Goal: Task Accomplishment & Management: Use online tool/utility

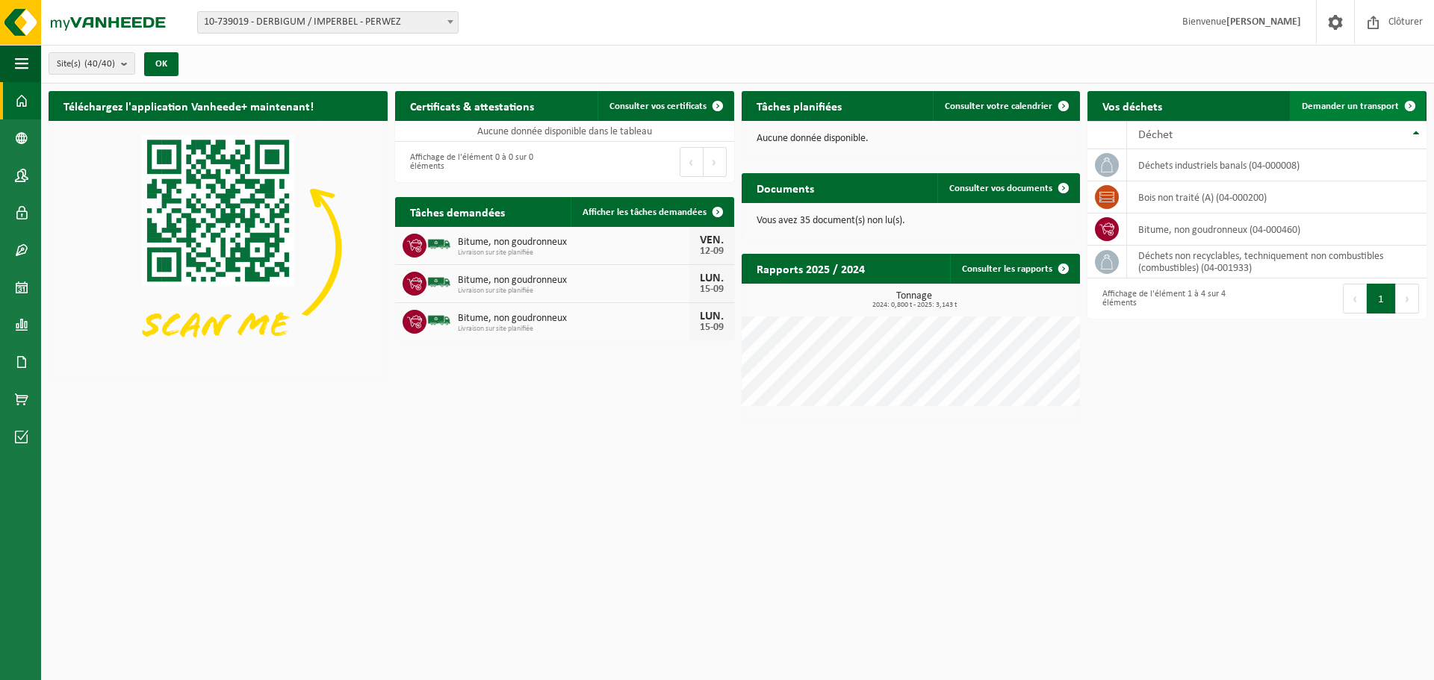
click at [1370, 105] on span "Demander un transport" at bounding box center [1350, 107] width 97 height 10
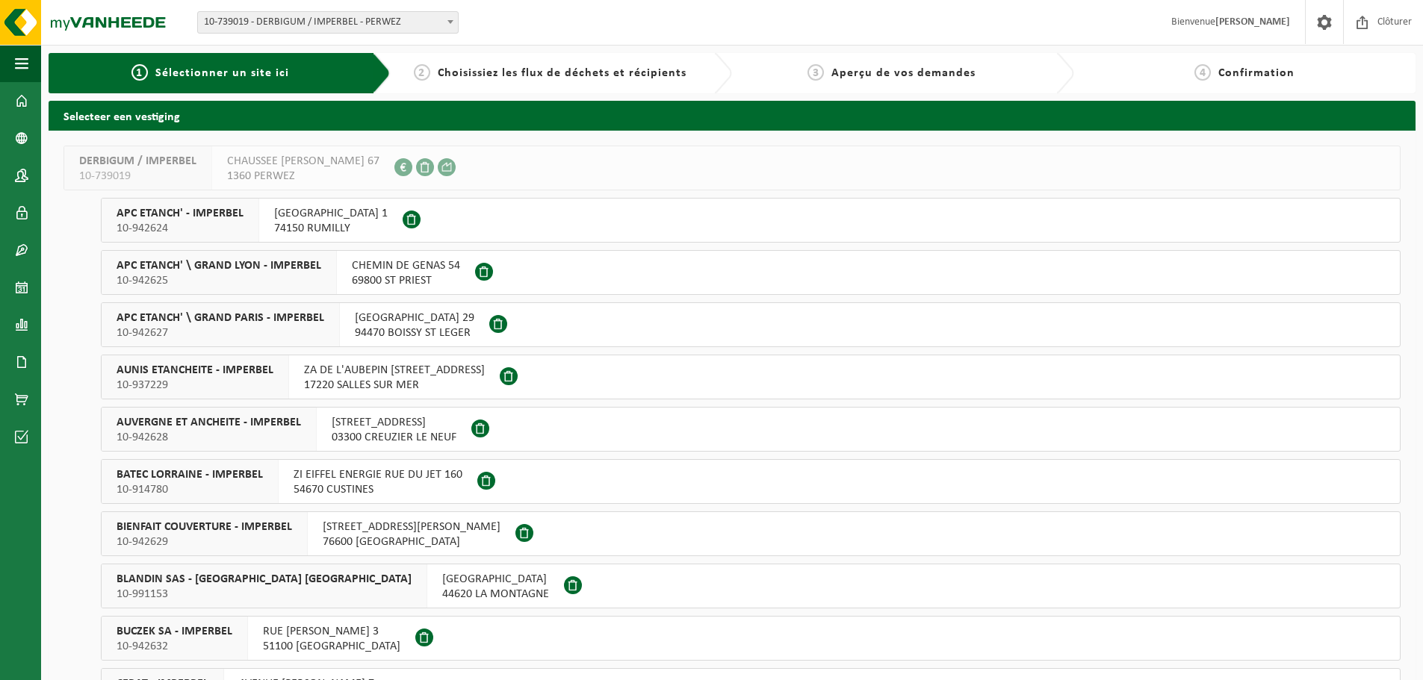
click at [455, 376] on span "ZA DE L'AUBEPIN [STREET_ADDRESS]" at bounding box center [394, 370] width 181 height 15
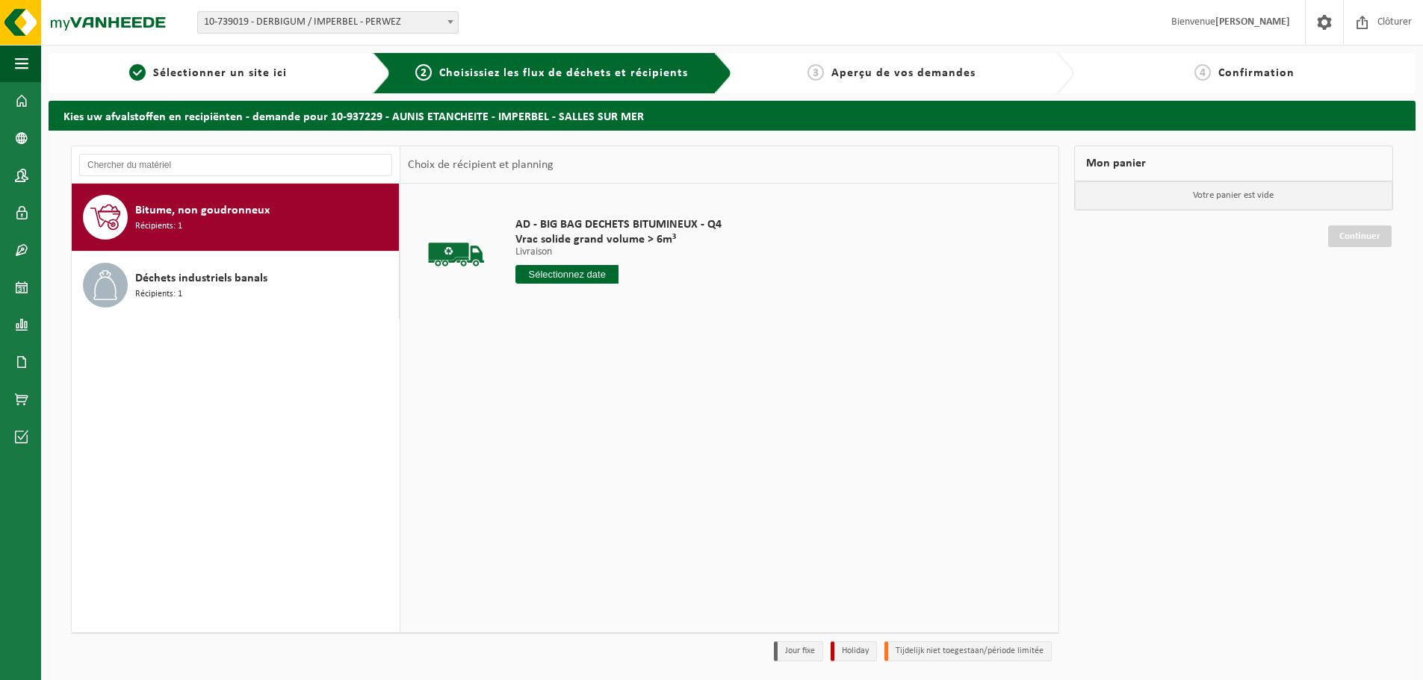
click at [221, 220] on div "Bitume, non goudronneux Récipients: 1" at bounding box center [265, 217] width 260 height 45
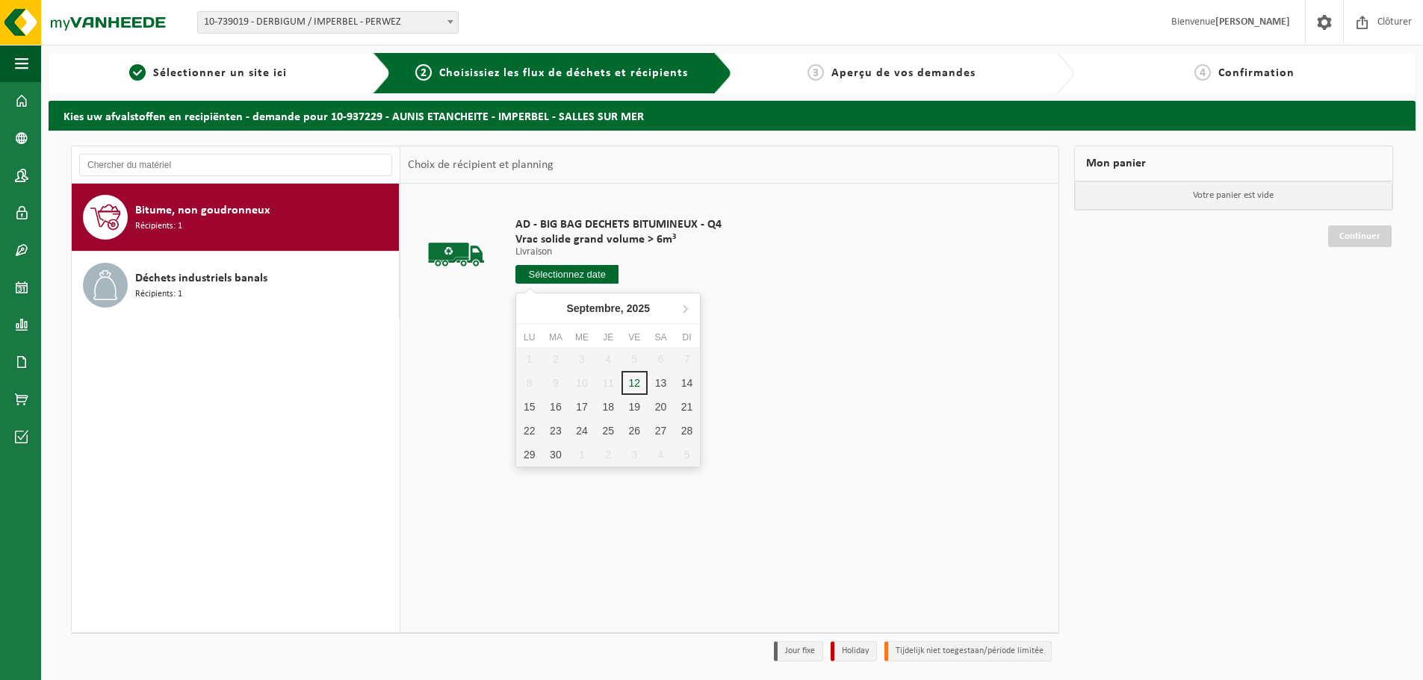
click at [567, 270] on input "text" at bounding box center [566, 274] width 103 height 19
click at [579, 406] on div "17" at bounding box center [581, 407] width 26 height 24
type input "à partir de 2025-09-17"
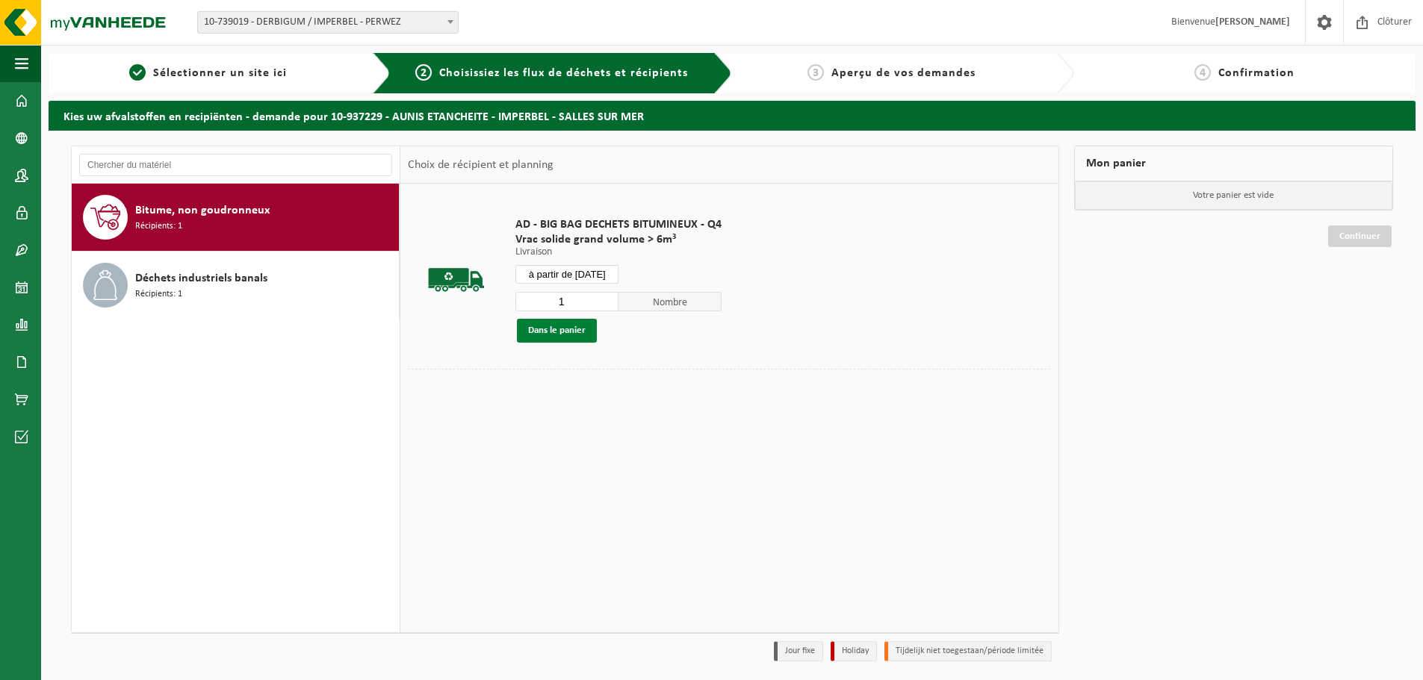
click at [553, 327] on button "Dans le panier" at bounding box center [557, 331] width 80 height 24
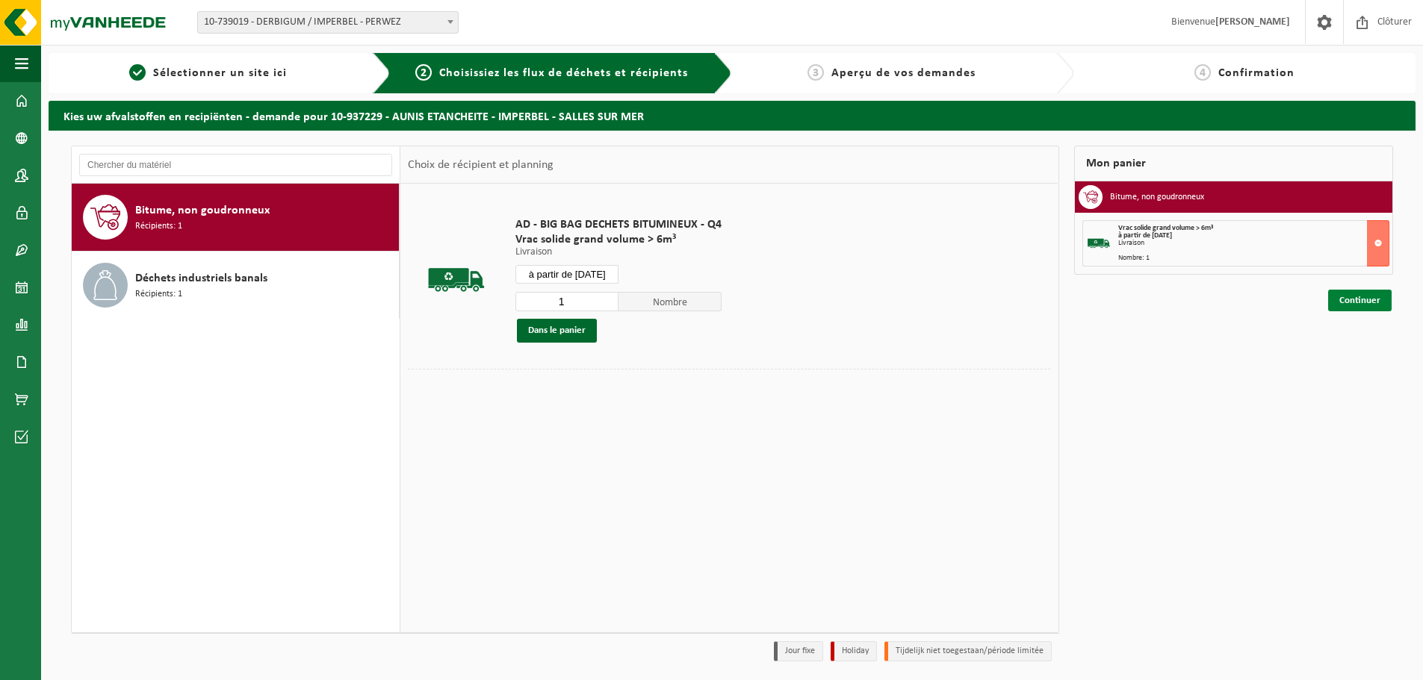
click at [1340, 302] on link "Continuer" at bounding box center [1359, 301] width 63 height 22
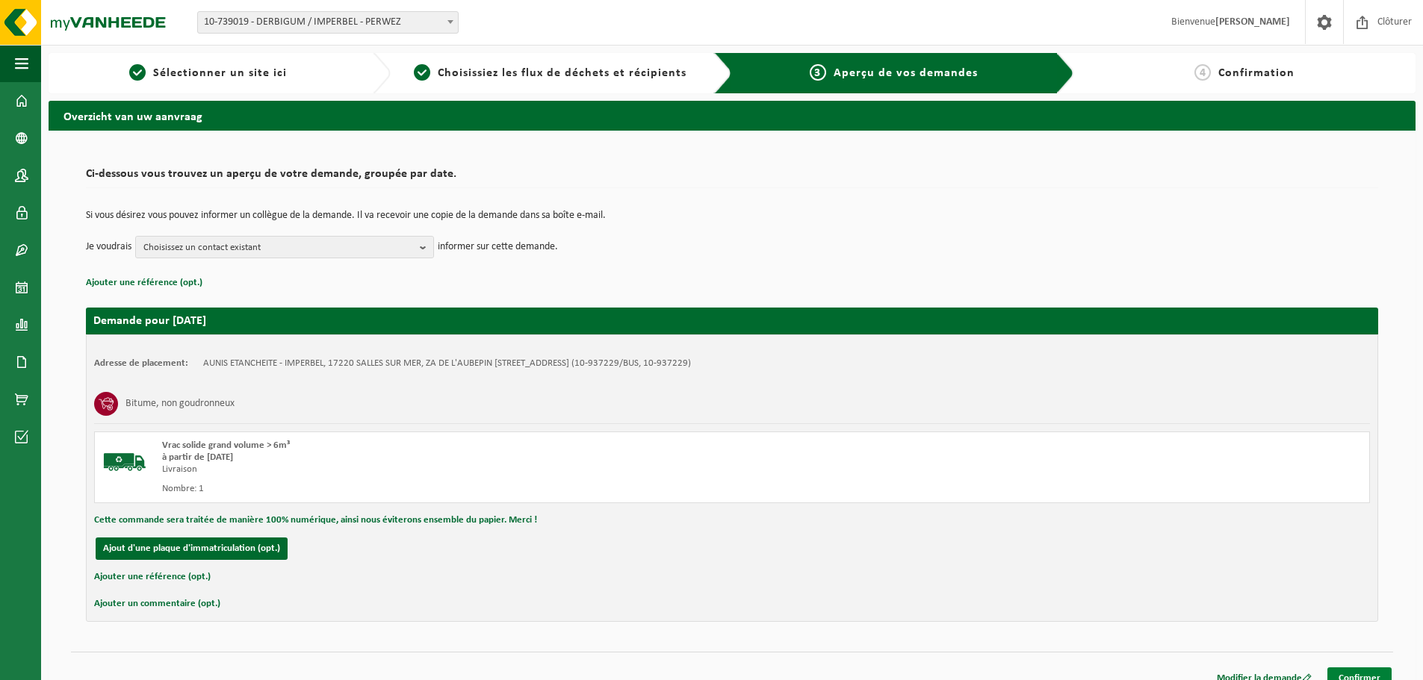
click at [1352, 674] on link "Confirmer" at bounding box center [1359, 679] width 64 height 22
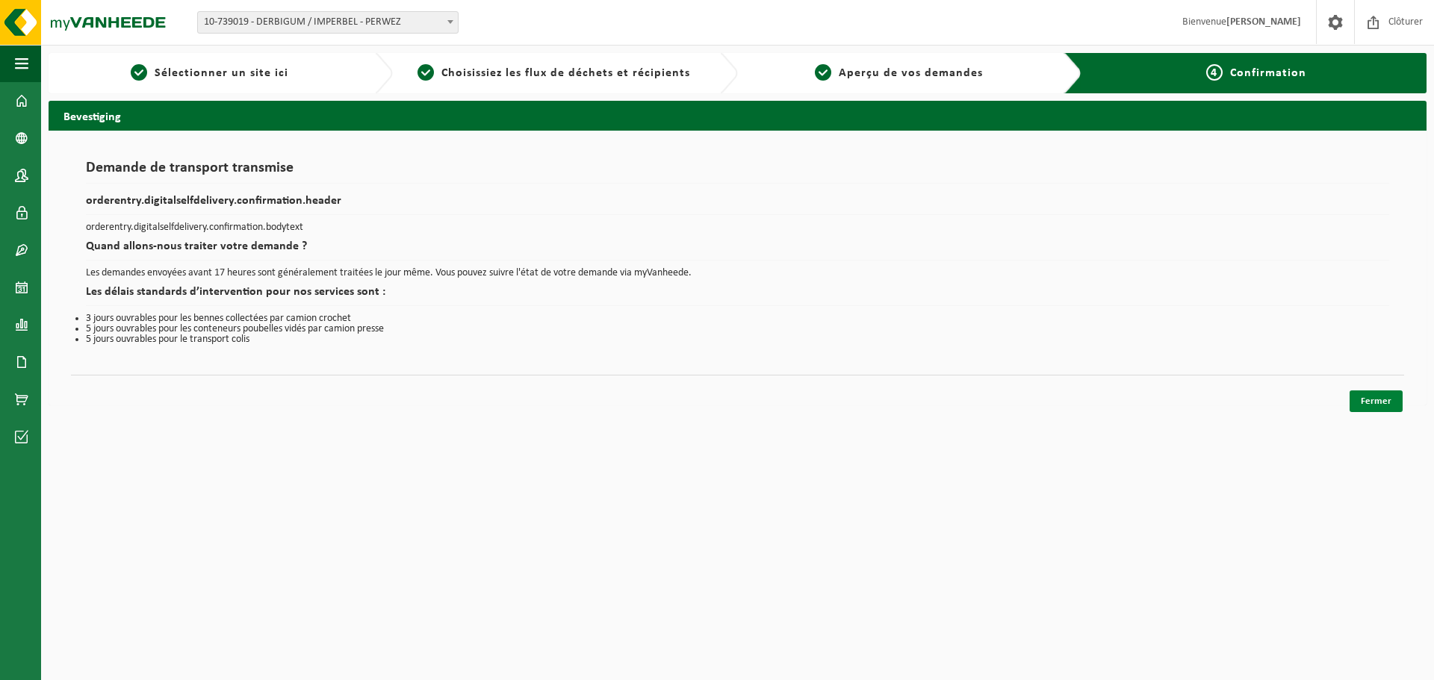
click at [1362, 394] on link "Fermer" at bounding box center [1375, 402] width 53 height 22
